Goal: Information Seeking & Learning: Learn about a topic

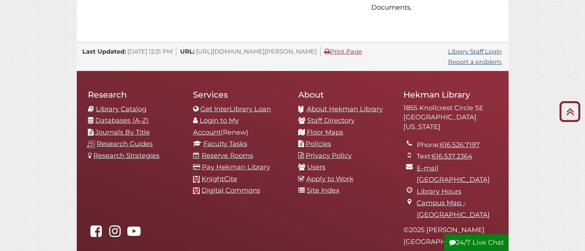
scroll to position [777, 0]
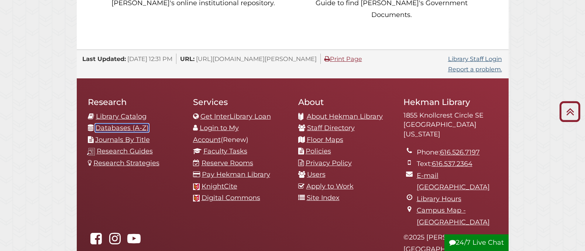
click at [139, 124] on link "Databases (A-Z)" at bounding box center [122, 128] width 54 height 8
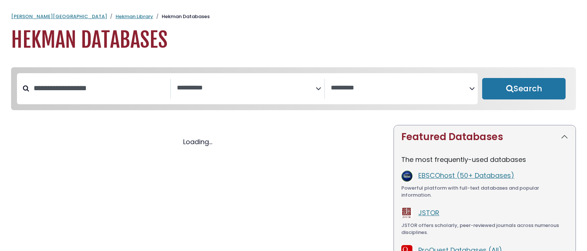
select select "Database Subject Filter"
select select "Database Vendors Filter"
select select "Database Subject Filter"
select select "Database Vendors Filter"
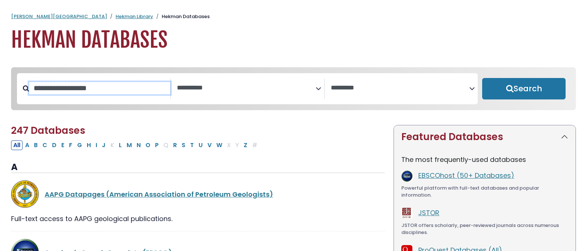
click at [96, 88] on input "Search database by title or keyword" at bounding box center [99, 88] width 141 height 12
type input "*******"
click at [482, 78] on button "Search" at bounding box center [523, 88] width 83 height 21
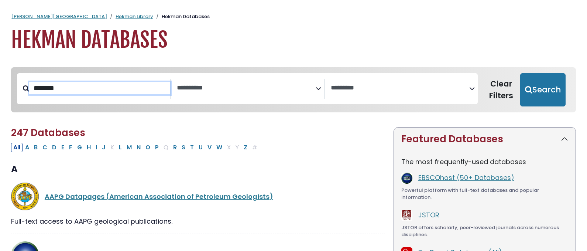
select select "Database Subject Filter"
select select "Database Vendors Filter"
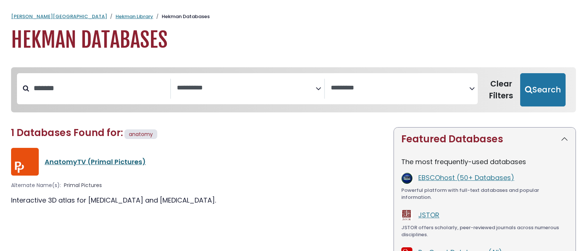
click at [115, 160] on link "AnatomyTV (Primal Pictures)" at bounding box center [95, 161] width 101 height 9
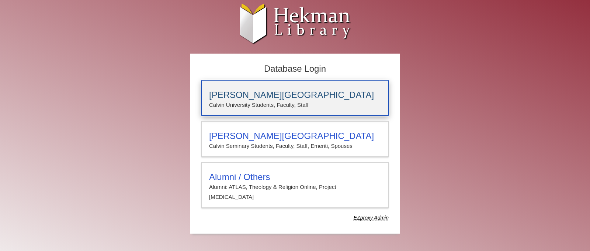
click at [239, 96] on h3 "[PERSON_NAME][GEOGRAPHIC_DATA]" at bounding box center [295, 95] width 172 height 10
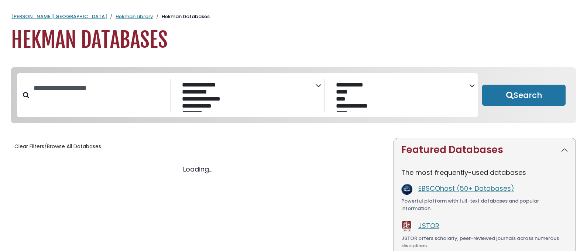
select select "Database Subject Filter"
select select "Database Vendors Filter"
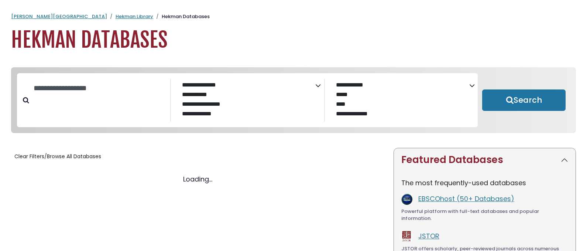
select select "Database Subject Filter"
select select "Database Vendors Filter"
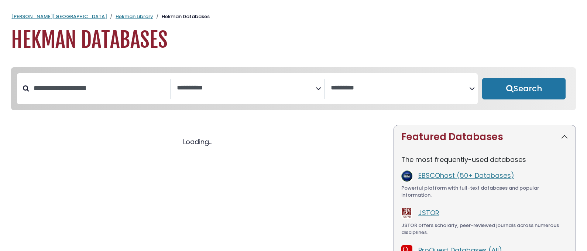
select select "Database Subject Filter"
select select "Database Vendors Filter"
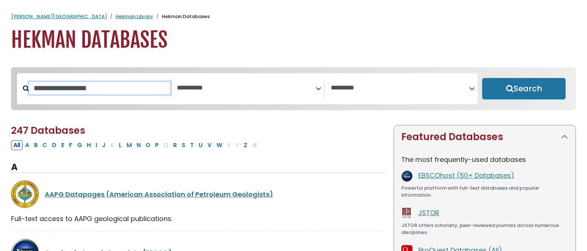
click at [121, 94] on input "Search database by title or keyword" at bounding box center [99, 88] width 141 height 12
type input "*******"
click at [482, 78] on button "Search" at bounding box center [523, 88] width 83 height 21
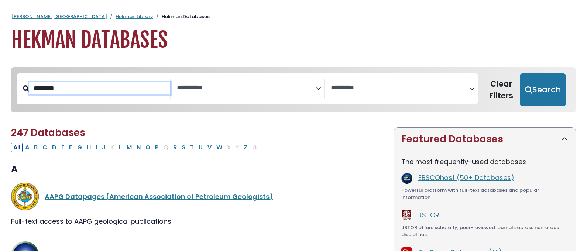
select select "Database Subject Filter"
select select "Database Vendors Filter"
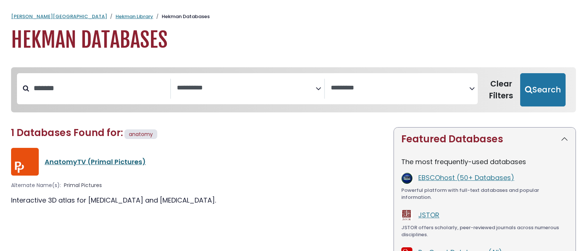
click at [107, 158] on link "AnatomyTV (Primal Pictures)" at bounding box center [95, 161] width 101 height 9
